Goal: Task Accomplishment & Management: Complete application form

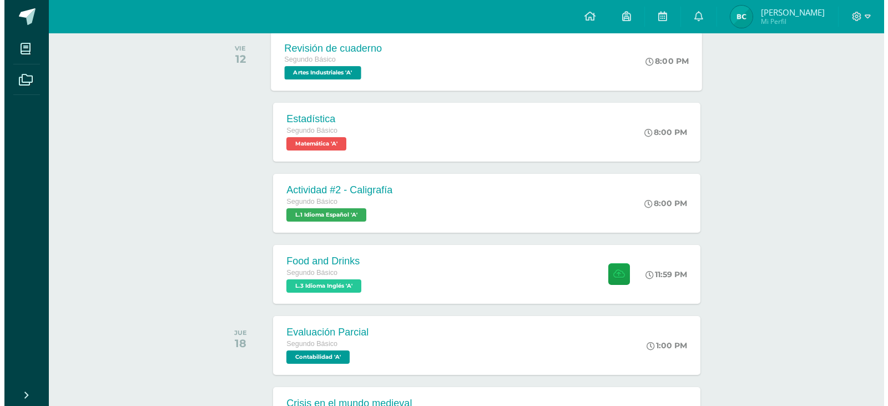
scroll to position [200, 0]
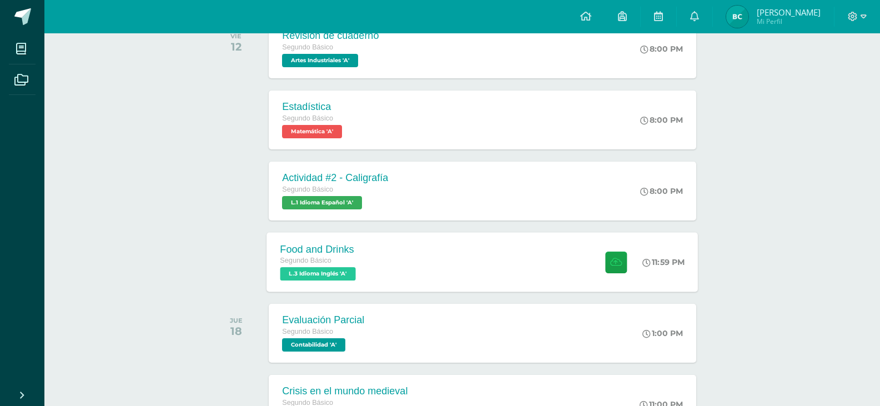
click at [343, 274] on span "L.3 Idioma Inglés 'A'" at bounding box center [318, 273] width 76 height 13
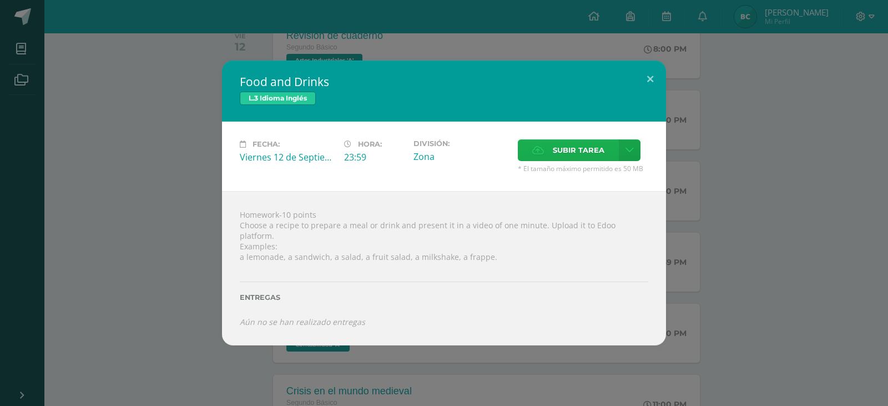
click at [584, 158] on span "Subir tarea" at bounding box center [579, 150] width 52 height 21
click at [0, 0] on input "Subir tarea" at bounding box center [0, 0] width 0 height 0
click at [574, 154] on span "Subir tarea" at bounding box center [579, 150] width 52 height 21
click at [0, 0] on input "Subir tarea" at bounding box center [0, 0] width 0 height 0
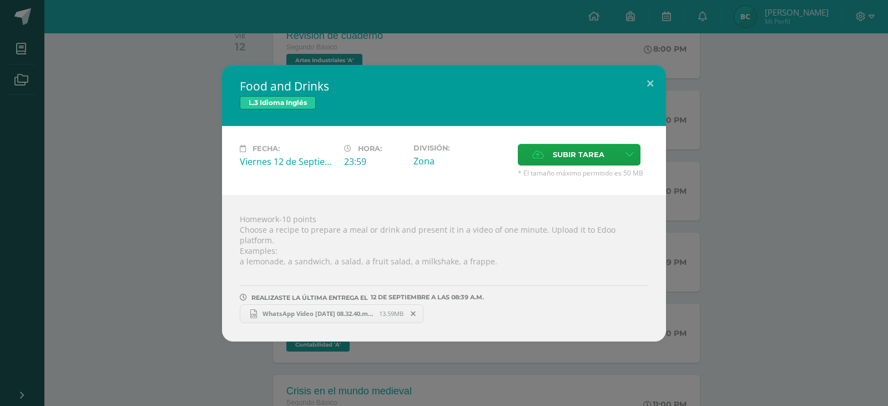
click at [253, 309] on icon at bounding box center [253, 313] width 7 height 9
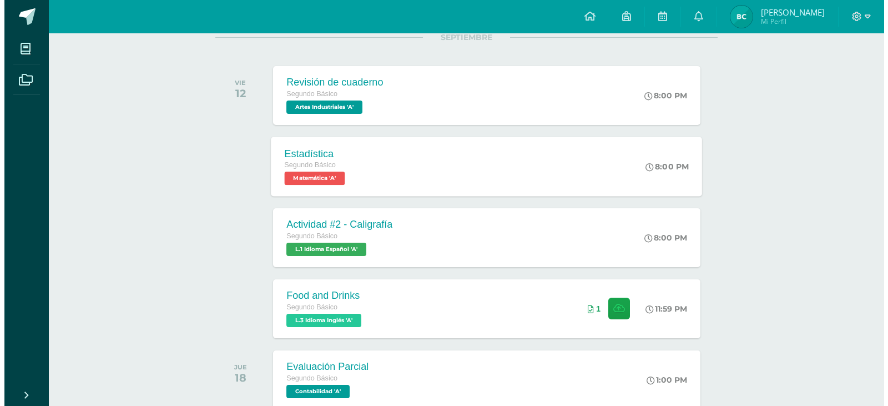
scroll to position [155, 0]
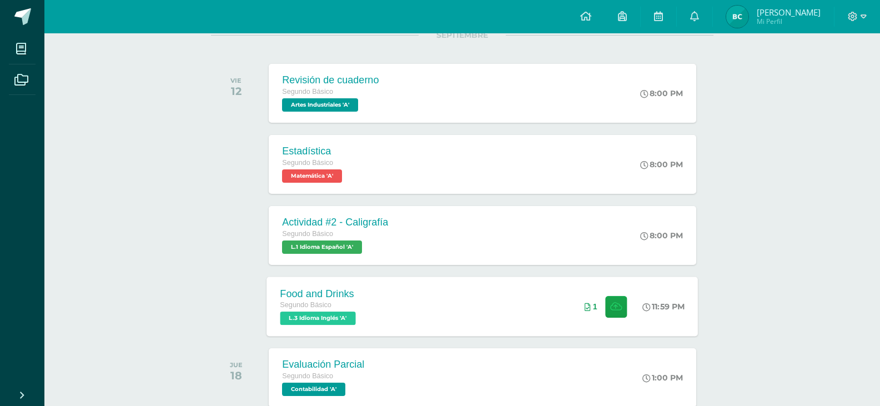
click at [313, 317] on span "L.3 Idioma Inglés 'A'" at bounding box center [318, 317] width 76 height 13
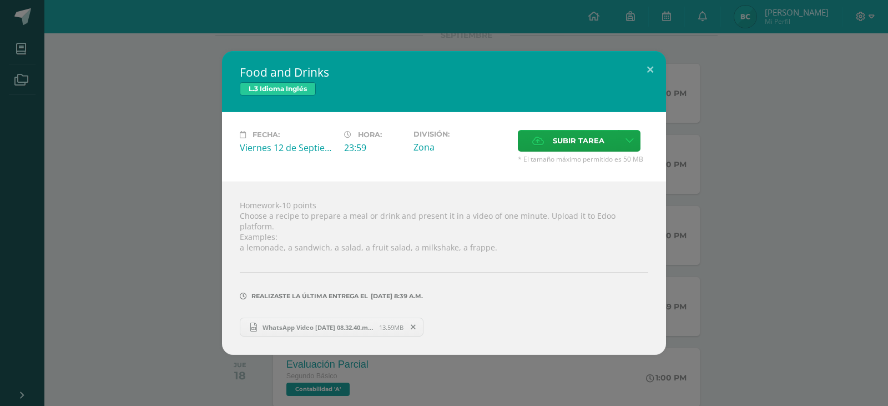
click at [280, 323] on span "WhatsApp Video [DATE] 08.32.40.mp4" at bounding box center [318, 327] width 122 height 8
